Goal: Information Seeking & Learning: Check status

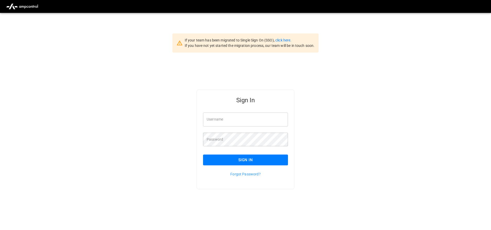
type input "**********"
click at [213, 159] on button "Sign In" at bounding box center [245, 160] width 85 height 11
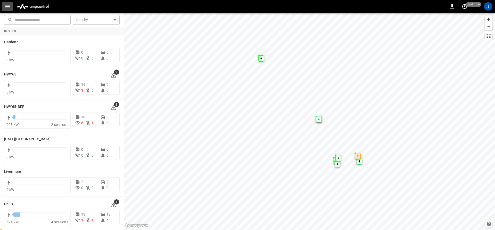
click at [4, 5] on button "button" at bounding box center [7, 7] width 11 height 10
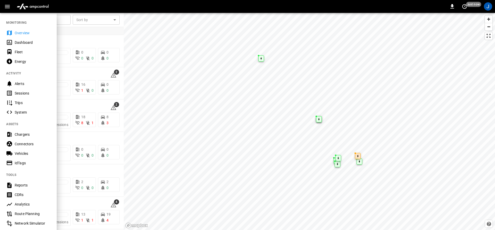
click at [20, 41] on div "Dashboard" at bounding box center [33, 42] width 36 height 5
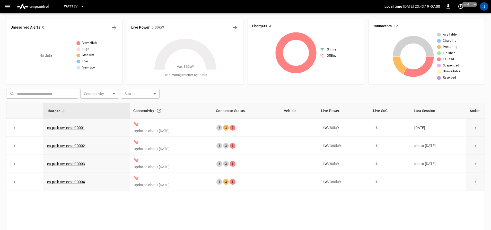
click at [77, 3] on button "WattEV" at bounding box center [74, 7] width 24 height 10
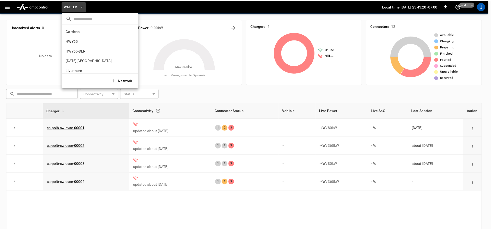
scroll to position [43, 0]
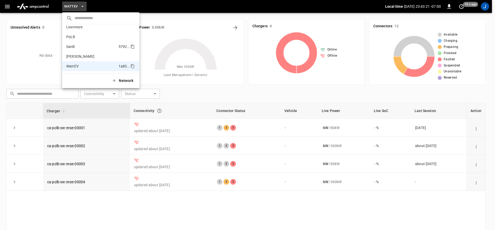
click at [73, 46] on p "SanB" at bounding box center [70, 46] width 9 height 5
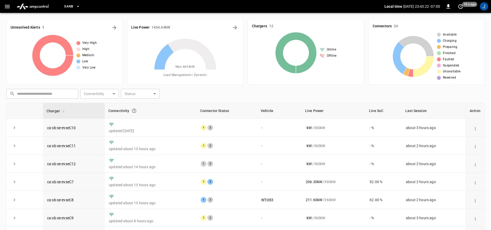
scroll to position [75, 0]
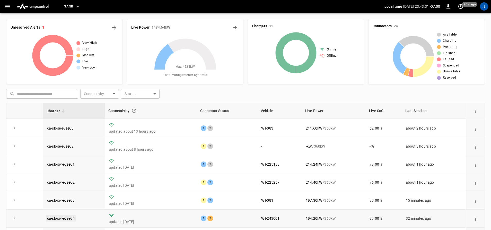
click at [63, 216] on link "ca-sb-sw-evseC4" at bounding box center [61, 218] width 30 height 6
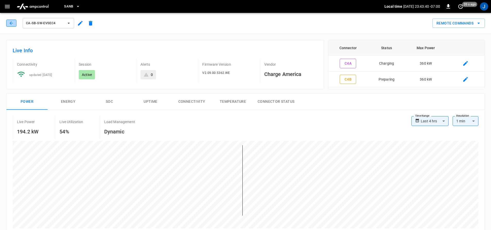
click at [12, 26] on button "button" at bounding box center [11, 23] width 10 height 7
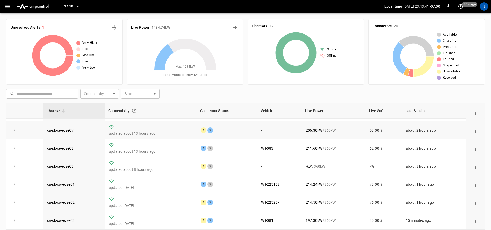
scroll to position [75, 0]
